Goal: Task Accomplishment & Management: Manage account settings

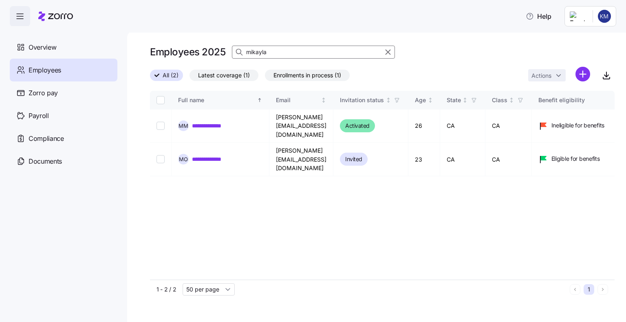
click at [281, 50] on input "mikayla" at bounding box center [313, 52] width 163 height 13
click at [281, 52] on input "mi" at bounding box center [313, 52] width 163 height 13
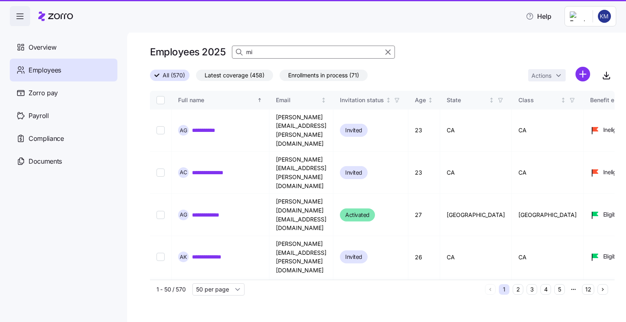
type input "m"
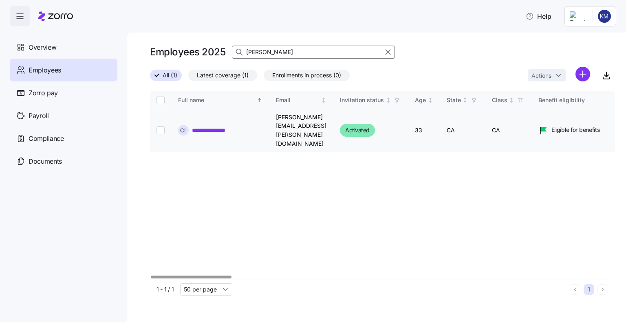
type input "[PERSON_NAME]"
click at [160, 126] on input "Select record 1" at bounding box center [161, 130] width 8 height 8
checkbox input "true"
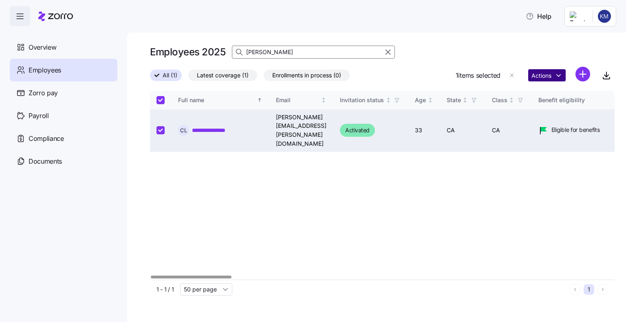
click at [531, 80] on html "**********" at bounding box center [313, 159] width 626 height 318
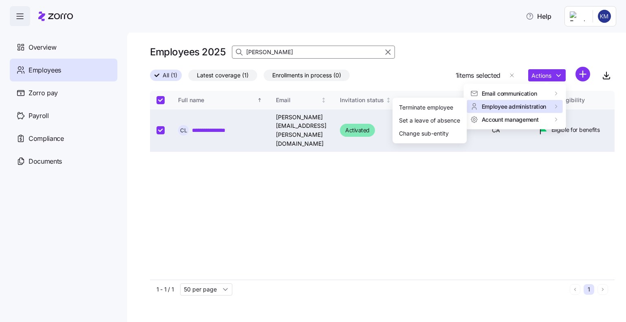
click at [515, 107] on span "Employee administration" at bounding box center [514, 106] width 65 height 8
click at [436, 110] on div "Terminate employee" at bounding box center [426, 107] width 54 height 9
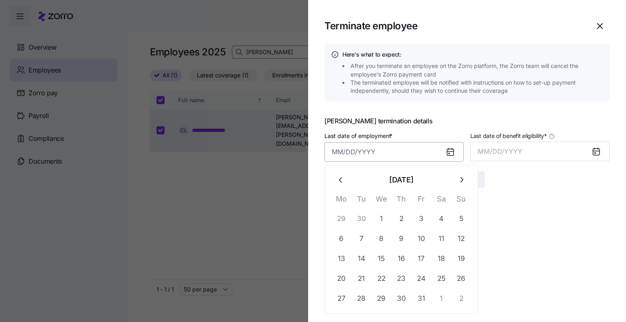
click at [359, 152] on input "Last date of employment *" at bounding box center [394, 152] width 139 height 20
click at [338, 259] on button "13" at bounding box center [342, 259] width 20 height 20
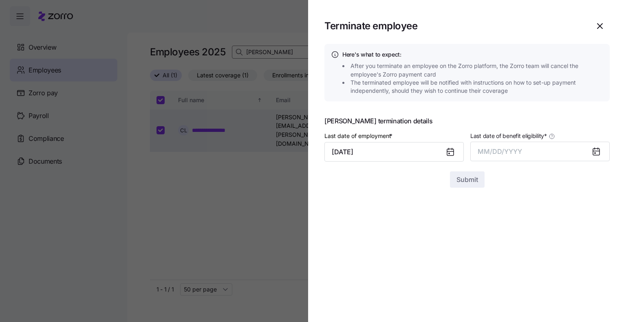
type input "[DATE]"
click at [481, 152] on span "MM/DD/YYYY" at bounding box center [500, 152] width 44 height 8
click at [504, 262] on button "Oct" at bounding box center [500, 263] width 46 height 20
click at [468, 178] on span "Submit" at bounding box center [468, 180] width 22 height 10
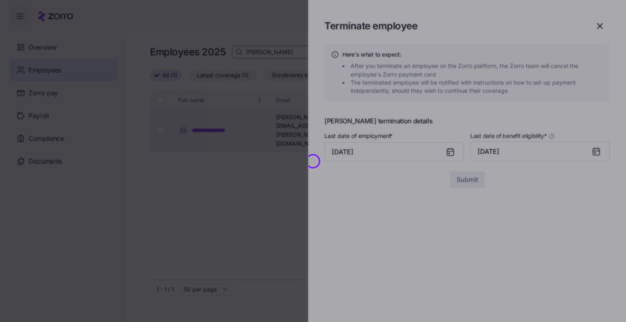
checkbox input "false"
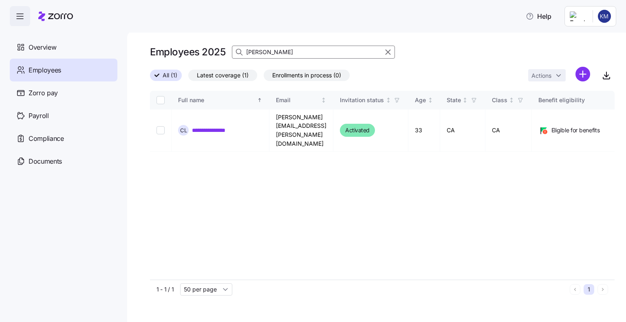
click at [266, 53] on input "[PERSON_NAME]" at bounding box center [313, 52] width 163 height 13
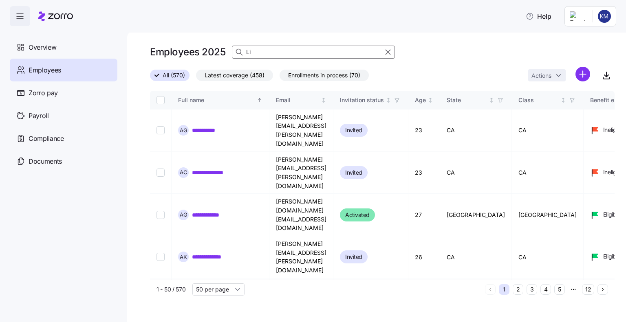
type input "L"
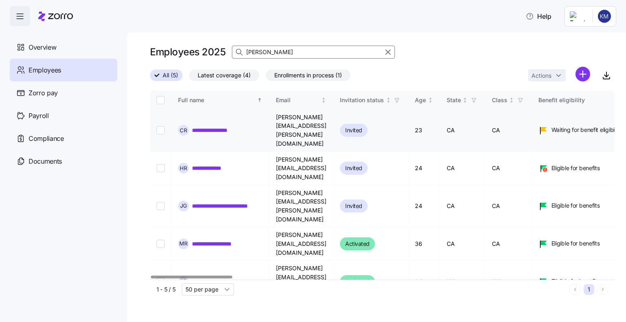
type input "[PERSON_NAME]"
click at [163, 126] on input "Select record 1" at bounding box center [161, 130] width 8 height 8
checkbox input "true"
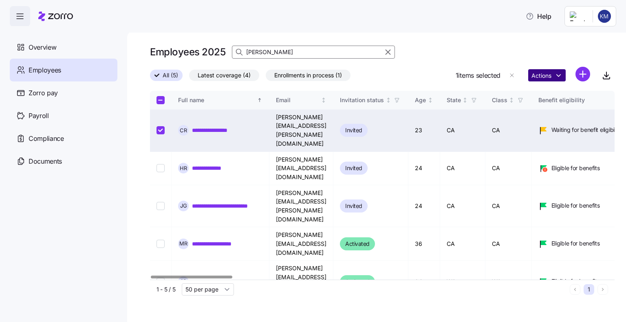
click at [550, 79] on html "**********" at bounding box center [313, 159] width 626 height 318
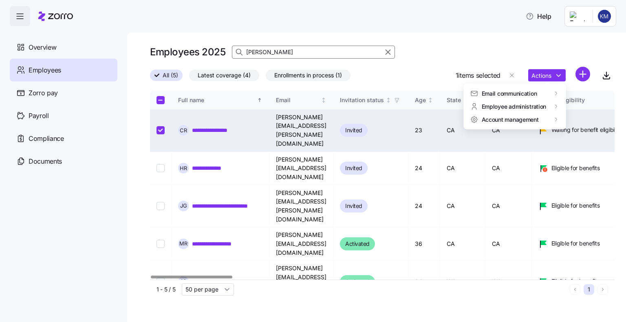
drag, startPoint x: 550, startPoint y: 79, endPoint x: 543, endPoint y: 91, distance: 13.7
click at [544, 77] on html "**********" at bounding box center [313, 159] width 626 height 318
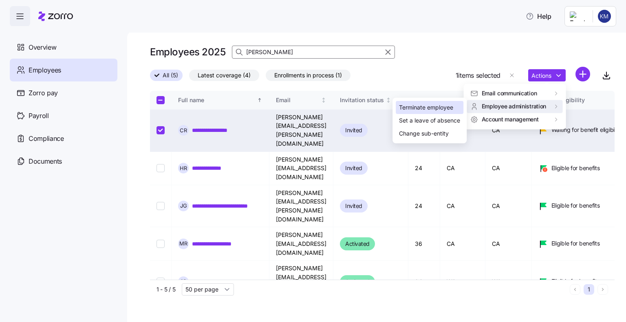
click at [427, 107] on div "Terminate employee" at bounding box center [426, 107] width 54 height 9
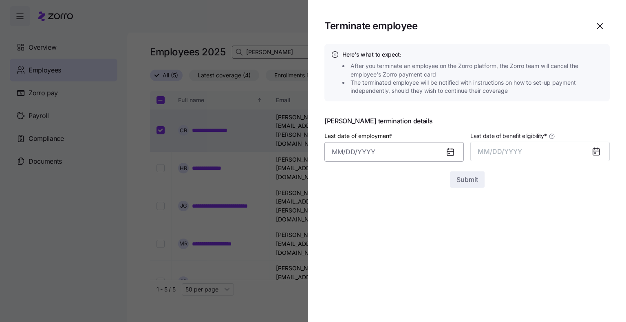
click at [357, 147] on input "Last date of employment *" at bounding box center [394, 152] width 139 height 20
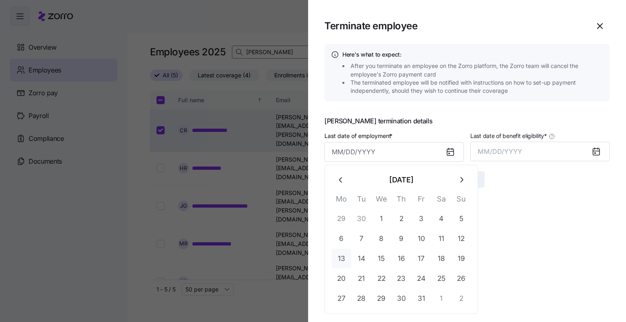
click at [339, 260] on button "13" at bounding box center [342, 259] width 20 height 20
type input "[DATE]"
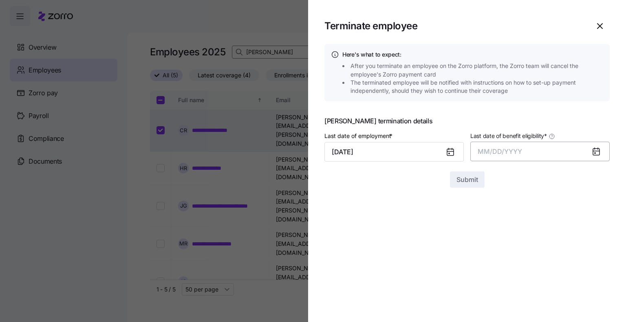
click at [496, 152] on span "MM/DD/YYYY" at bounding box center [500, 152] width 44 height 8
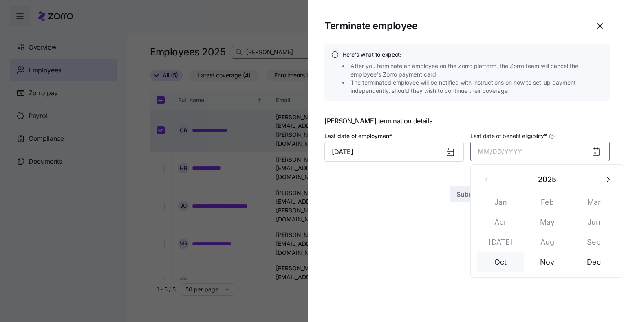
click at [499, 264] on button "Oct" at bounding box center [500, 263] width 46 height 20
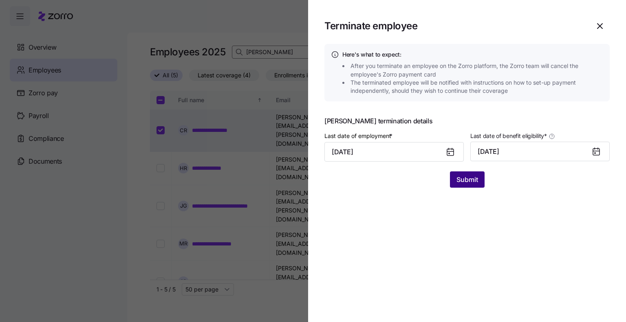
click at [463, 180] on span "Submit" at bounding box center [468, 180] width 22 height 10
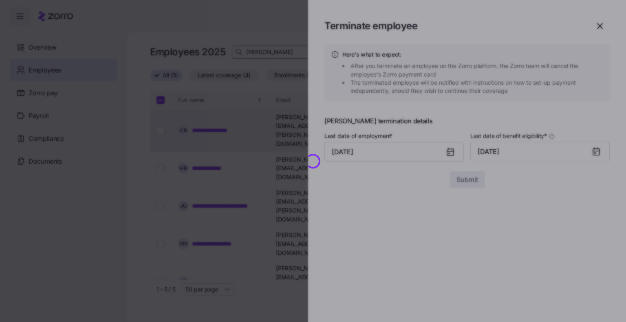
checkbox input "false"
